Goal: Task Accomplishment & Management: Use online tool/utility

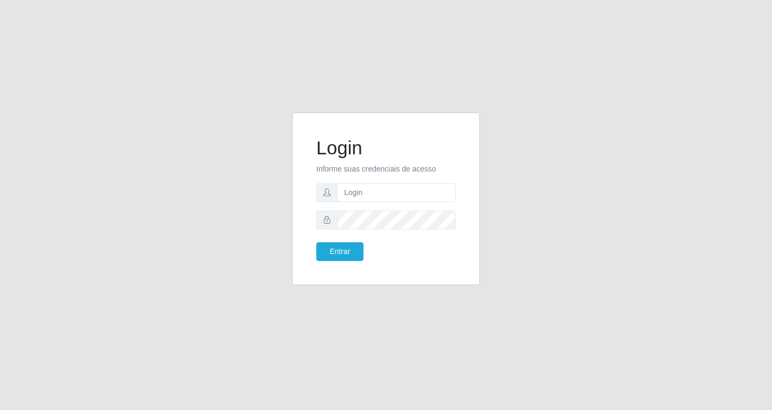
type input "[EMAIL_ADDRESS][DOMAIN_NAME]"
click at [347, 250] on button "Entrar" at bounding box center [339, 251] width 47 height 19
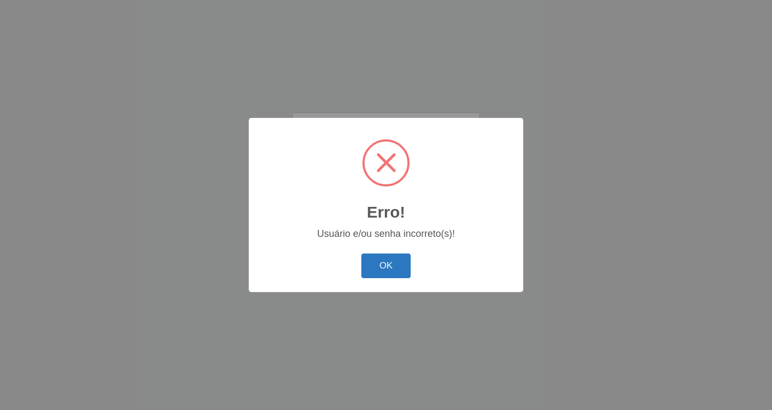
click at [390, 269] on button "OK" at bounding box center [386, 265] width 50 height 25
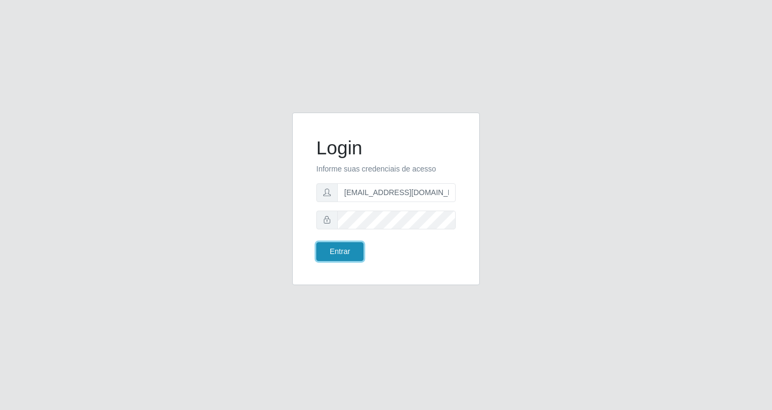
click at [347, 248] on button "Entrar" at bounding box center [339, 251] width 47 height 19
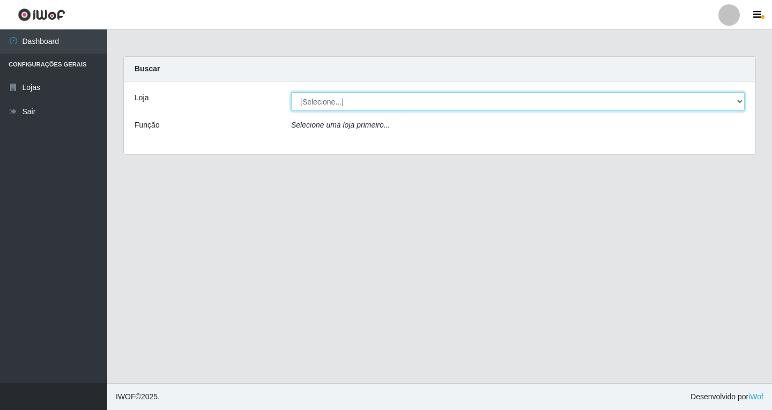
click at [738, 99] on select "[Selecione...] SuperFácil Atacado - [GEOGRAPHIC_DATA]" at bounding box center [517, 101] width 453 height 19
select select "503"
click at [291, 92] on select "[Selecione...] SuperFácil Atacado - [GEOGRAPHIC_DATA]" at bounding box center [517, 101] width 453 height 19
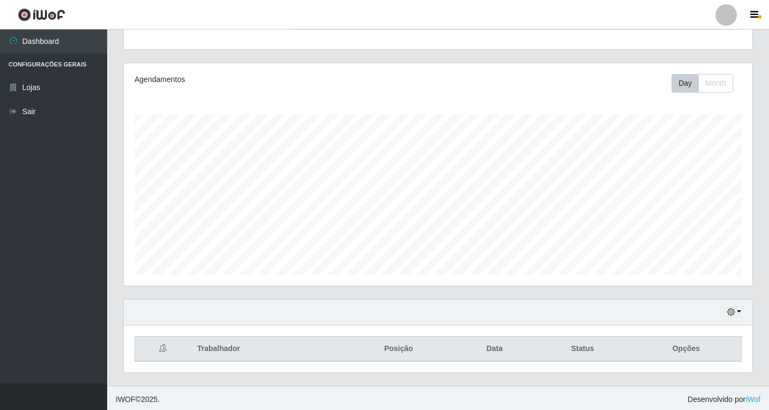
scroll to position [111, 0]
click at [740, 307] on button "button" at bounding box center [734, 309] width 15 height 12
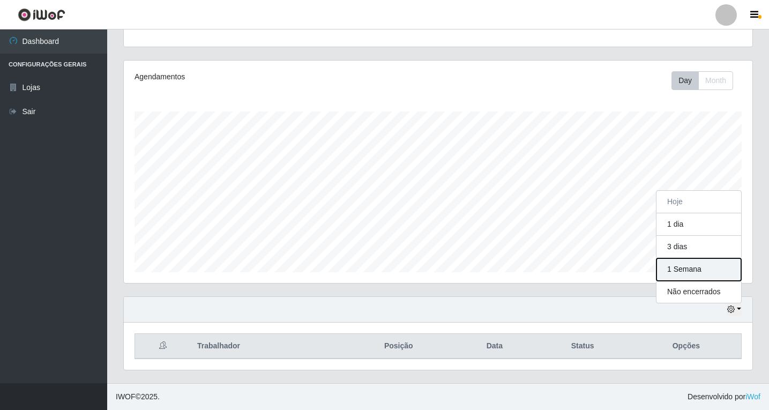
click at [682, 268] on button "1 Semana" at bounding box center [699, 269] width 85 height 23
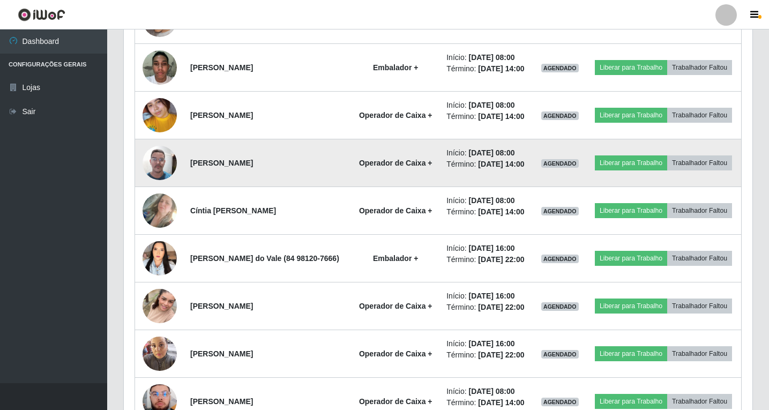
scroll to position [471, 0]
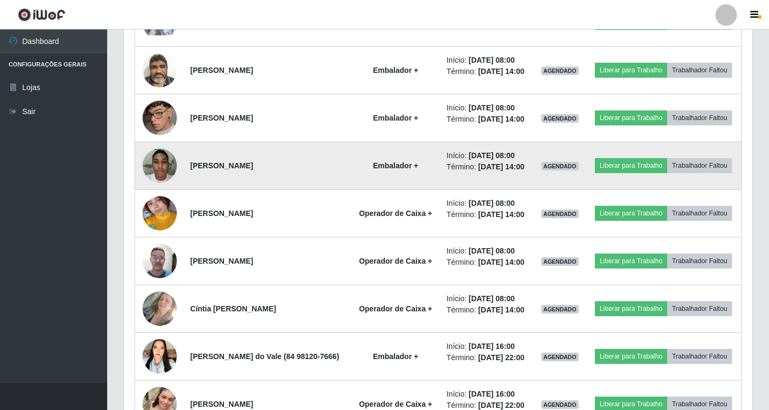
click at [351, 190] on td "[PERSON_NAME]" at bounding box center [267, 166] width 167 height 48
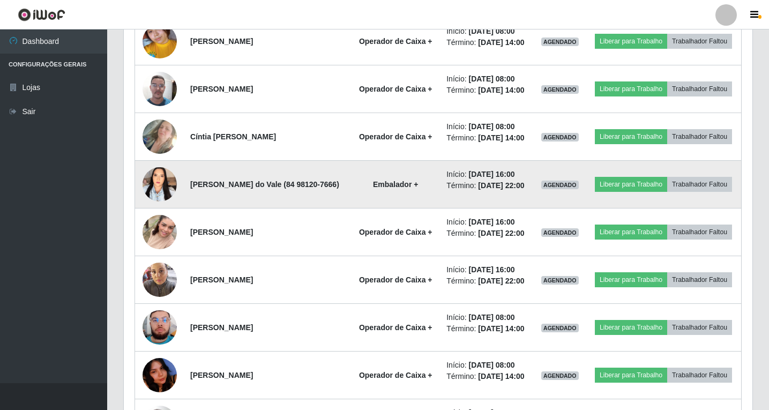
scroll to position [632, 0]
